Goal: Find specific page/section: Find specific page/section

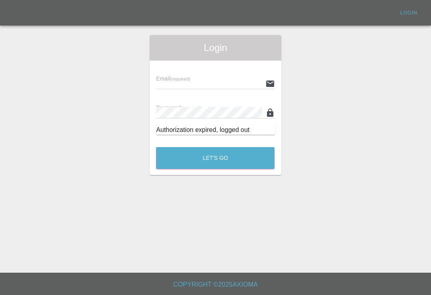
click at [217, 84] on input "text" at bounding box center [209, 84] width 106 height 12
type input "[EMAIL_ADDRESS][DOMAIN_NAME]"
click at [215, 158] on button "Let's Go" at bounding box center [215, 158] width 118 height 22
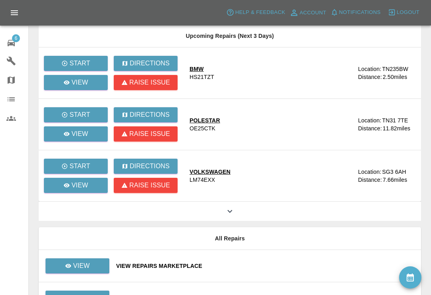
scroll to position [60, 0]
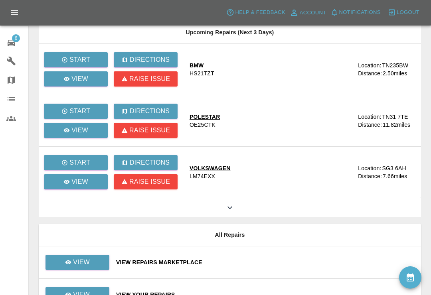
click at [278, 263] on div "View Repairs Marketplace" at bounding box center [265, 263] width 298 height 8
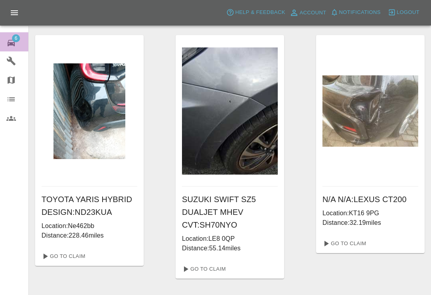
click at [13, 41] on span "6" at bounding box center [16, 38] width 8 height 8
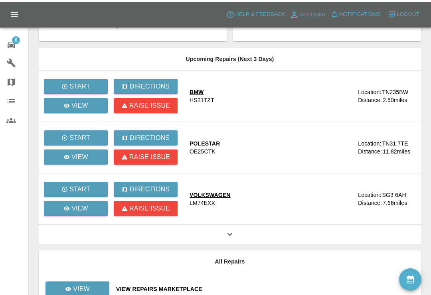
scroll to position [95, 0]
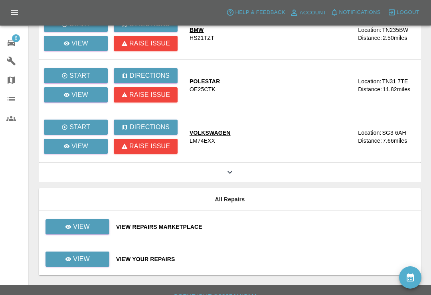
click at [263, 260] on div "View Your Repairs" at bounding box center [265, 259] width 298 height 8
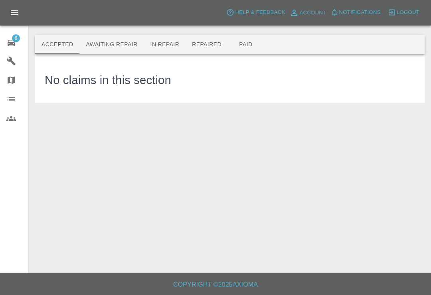
click at [249, 44] on button "Paid" at bounding box center [246, 44] width 36 height 19
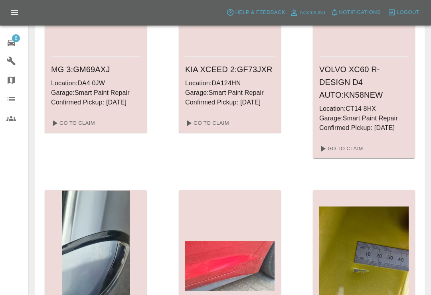
scroll to position [976, 0]
